Goal: Information Seeking & Learning: Learn about a topic

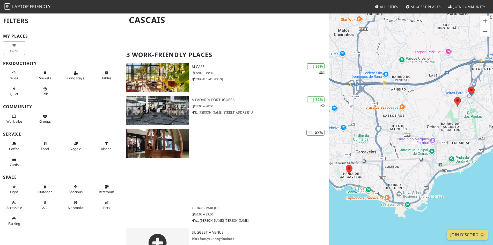
scroll to position [76, 0]
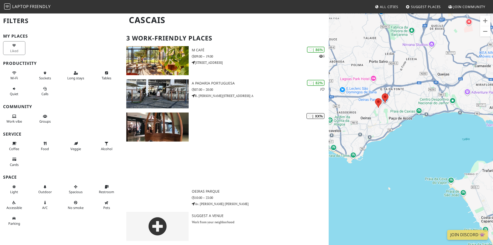
drag, startPoint x: 434, startPoint y: 136, endPoint x: 364, endPoint y: 124, distance: 71.1
click at [370, 125] on div "To navigate, press the arrow keys." at bounding box center [411, 135] width 164 height 245
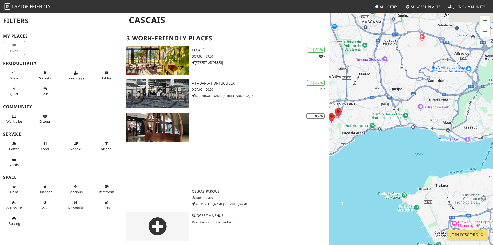
drag, startPoint x: 429, startPoint y: 130, endPoint x: 399, endPoint y: 152, distance: 37.0
click at [399, 152] on div "To navigate, press the arrow keys." at bounding box center [411, 135] width 164 height 245
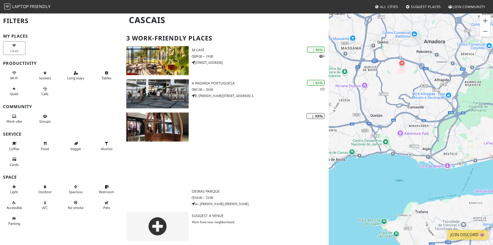
drag, startPoint x: 413, startPoint y: 142, endPoint x: 397, endPoint y: 157, distance: 21.6
click at [397, 157] on div "To navigate, press the arrow keys." at bounding box center [411, 135] width 164 height 245
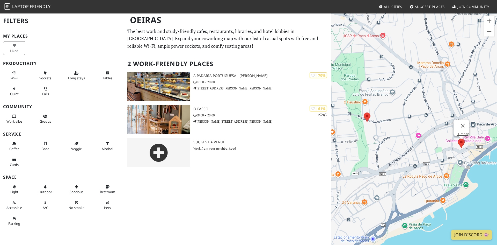
click at [458, 138] on area at bounding box center [458, 138] width 0 height 0
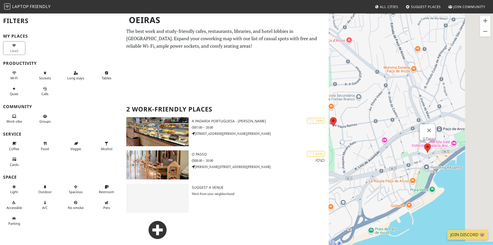
drag, startPoint x: 446, startPoint y: 152, endPoint x: 372, endPoint y: 159, distance: 74.6
click at [372, 159] on div "To navigate, press the arrow keys. O Passo" at bounding box center [411, 135] width 164 height 245
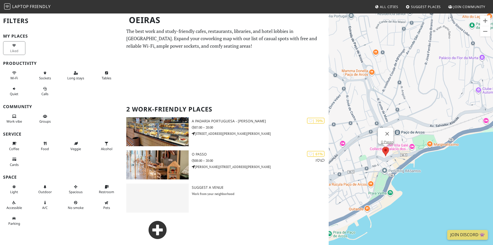
drag, startPoint x: 457, startPoint y: 155, endPoint x: 434, endPoint y: 158, distance: 23.8
click at [434, 158] on div "To navigate, press the arrow keys. O Passo" at bounding box center [411, 135] width 164 height 245
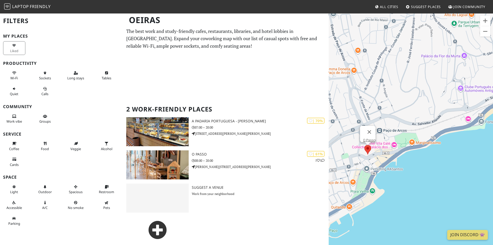
drag, startPoint x: 411, startPoint y: 163, endPoint x: 436, endPoint y: 141, distance: 33.2
click at [436, 141] on div "To navigate, press the arrow keys. O Passo" at bounding box center [411, 135] width 164 height 245
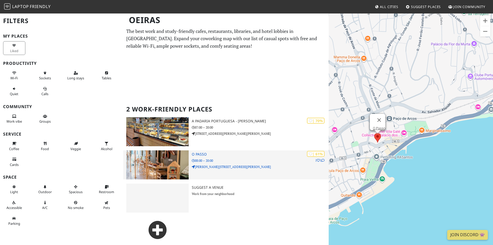
click at [231, 158] on p "08:00 – 20:00" at bounding box center [260, 160] width 137 height 5
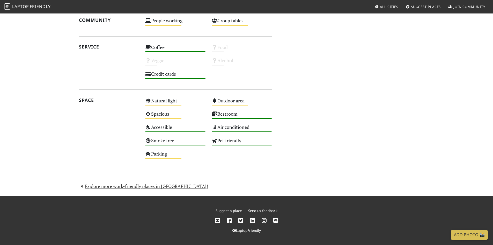
scroll to position [164, 0]
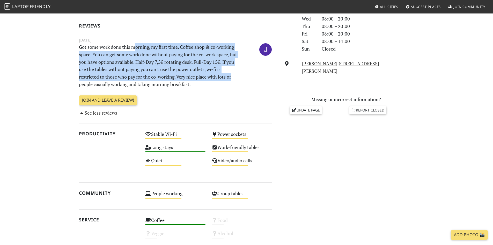
drag, startPoint x: 134, startPoint y: 43, endPoint x: 236, endPoint y: 78, distance: 107.6
click at [236, 78] on p "Got some work done this morning, my first time. Coffee shop & co-working space.…" at bounding box center [159, 65] width 166 height 45
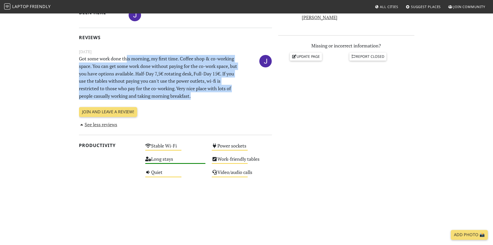
scroll to position [230, 0]
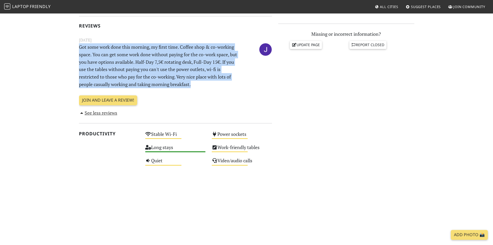
drag, startPoint x: 221, startPoint y: 81, endPoint x: 79, endPoint y: 44, distance: 146.4
click at [79, 44] on p "Got some work done this morning, my first time. Coffee shop & co-working space.…" at bounding box center [159, 65] width 166 height 45
drag, startPoint x: 79, startPoint y: 44, endPoint x: 255, endPoint y: 87, distance: 180.6
click at [255, 87] on div "February 26, 2025 Got some work done this morning, my first time. Coffee shop &…" at bounding box center [175, 63] width 199 height 52
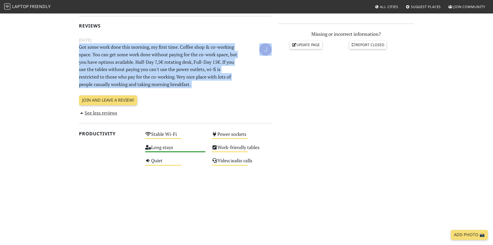
click at [213, 79] on p "Got some work done this morning, my first time. Coffee shop & co-working space.…" at bounding box center [159, 65] width 166 height 45
drag, startPoint x: 210, startPoint y: 83, endPoint x: 74, endPoint y: 49, distance: 140.6
click at [74, 49] on section "Today Visits: 1 Vibes: 0 📸 Been here Reviews February 26, 2025 Got some work do…" at bounding box center [246, 201] width 493 height 620
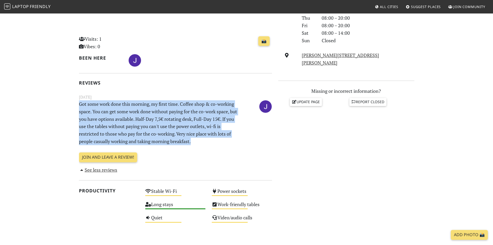
scroll to position [0, 0]
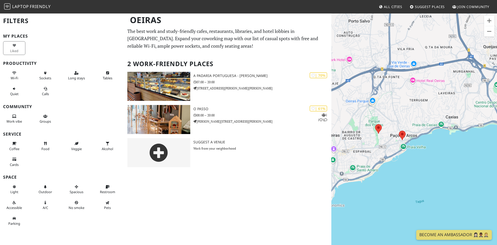
drag, startPoint x: 367, startPoint y: 158, endPoint x: 401, endPoint y: 148, distance: 35.5
click at [401, 148] on div "To navigate, press the arrow keys." at bounding box center [414, 135] width 166 height 245
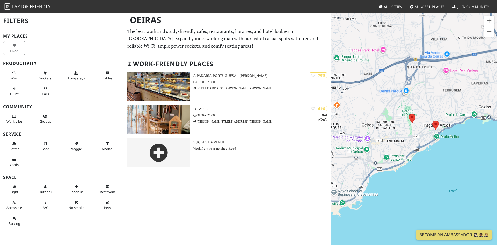
drag, startPoint x: 391, startPoint y: 156, endPoint x: 415, endPoint y: 148, distance: 25.6
click at [414, 149] on div "To navigate, press the arrow keys." at bounding box center [414, 135] width 166 height 245
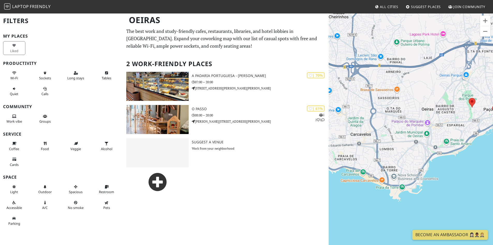
drag, startPoint x: 393, startPoint y: 158, endPoint x: 424, endPoint y: 154, distance: 31.4
click at [424, 154] on div "To navigate, press the arrow keys." at bounding box center [411, 135] width 164 height 245
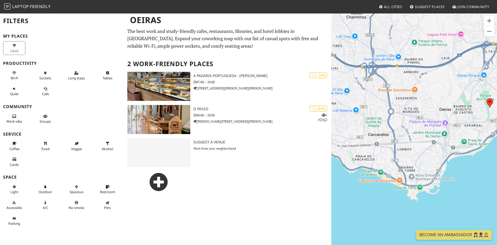
drag, startPoint x: 405, startPoint y: 152, endPoint x: 419, endPoint y: 154, distance: 14.3
click at [419, 154] on div "To navigate, press the arrow keys." at bounding box center [414, 135] width 166 height 245
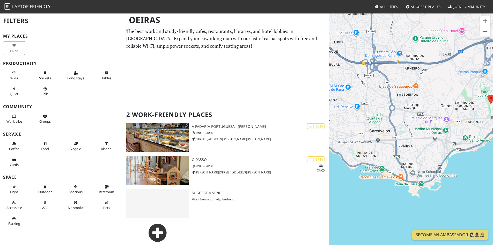
drag, startPoint x: 409, startPoint y: 154, endPoint x: 414, endPoint y: 149, distance: 6.8
click at [414, 149] on div "To navigate, press the arrow keys." at bounding box center [411, 135] width 164 height 245
click at [34, 8] on span "Friendly" at bounding box center [40, 7] width 21 height 6
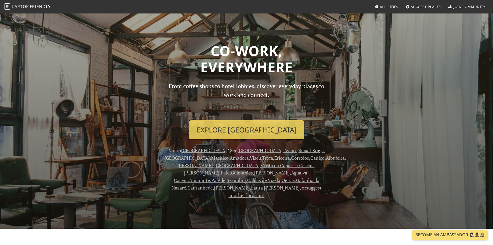
click at [394, 9] on span "All Cities" at bounding box center [389, 6] width 18 height 5
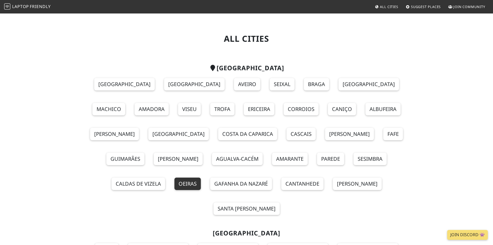
click at [201, 177] on link "Oeiras" at bounding box center [187, 183] width 26 height 12
